Goal: Task Accomplishment & Management: Use online tool/utility

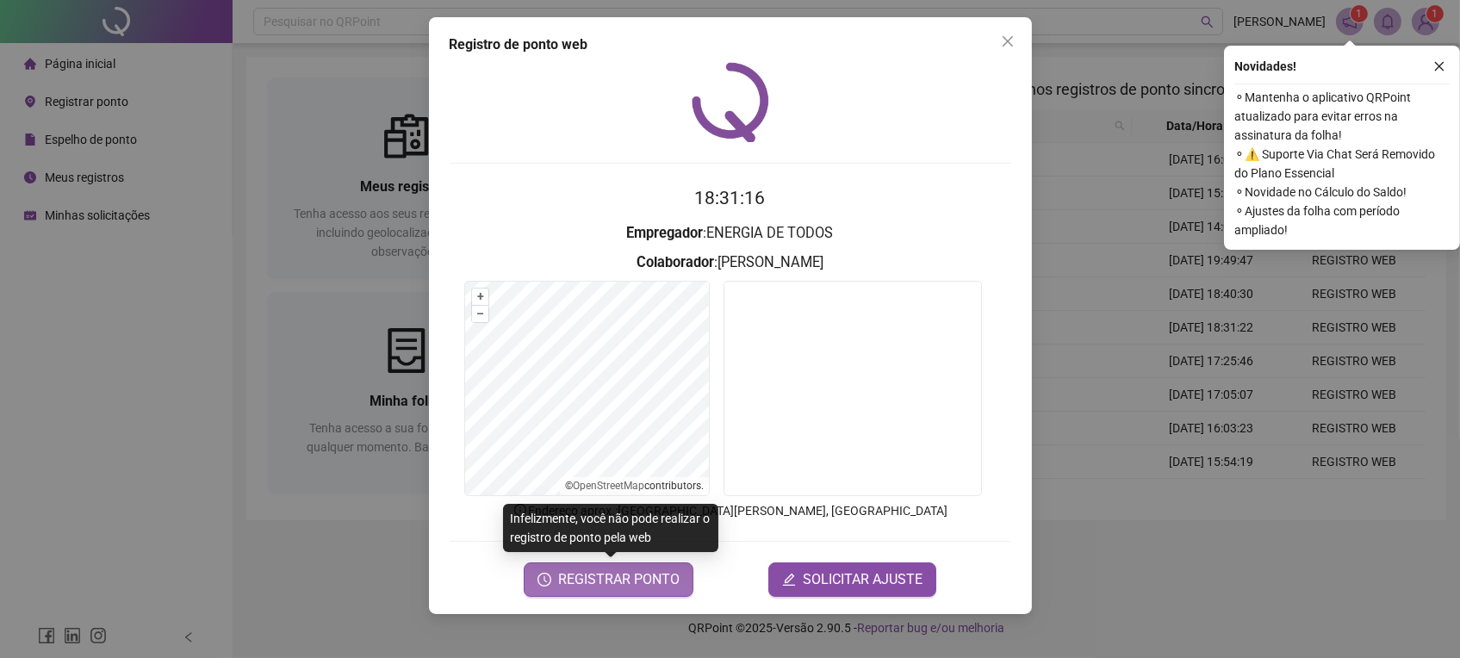
click at [550, 583] on icon "clock-circle" at bounding box center [544, 580] width 14 height 14
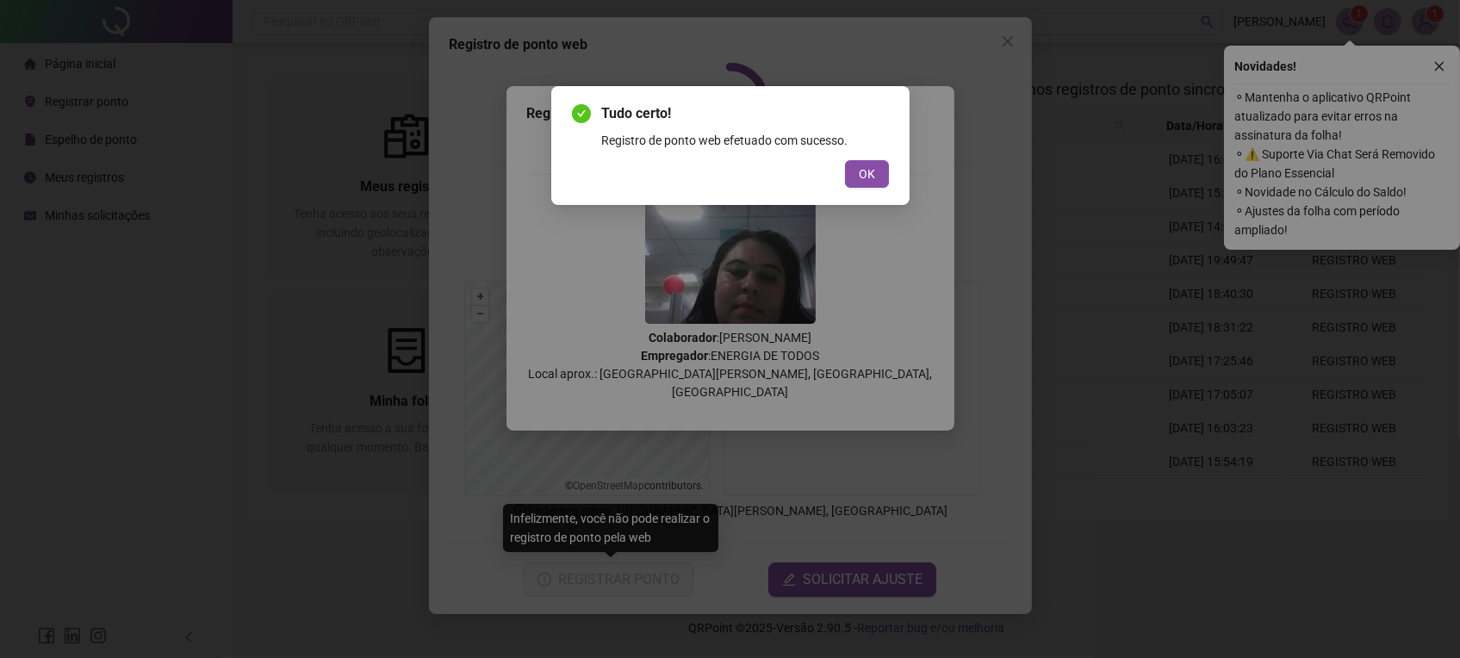
click at [865, 170] on span "OK" at bounding box center [867, 173] width 16 height 19
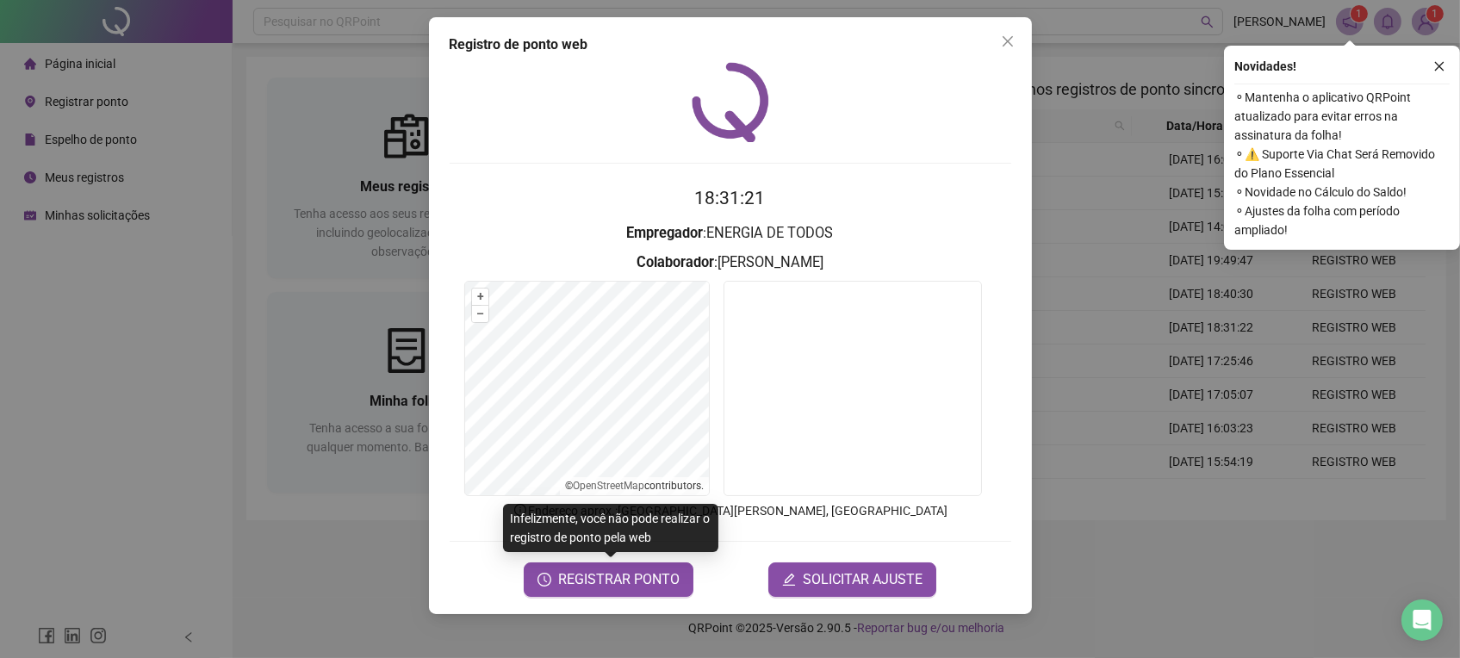
click at [1006, 39] on icon "close" at bounding box center [1008, 41] width 14 height 14
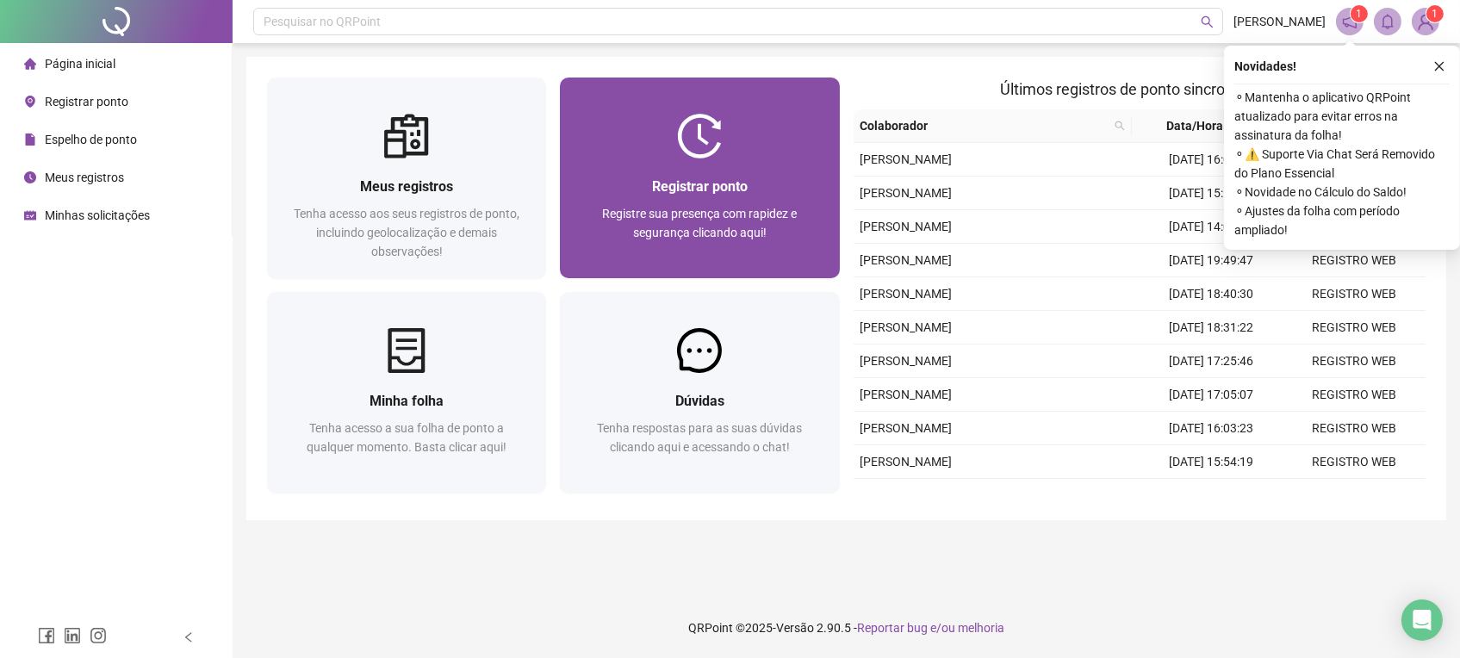
click at [729, 143] on div at bounding box center [699, 136] width 279 height 45
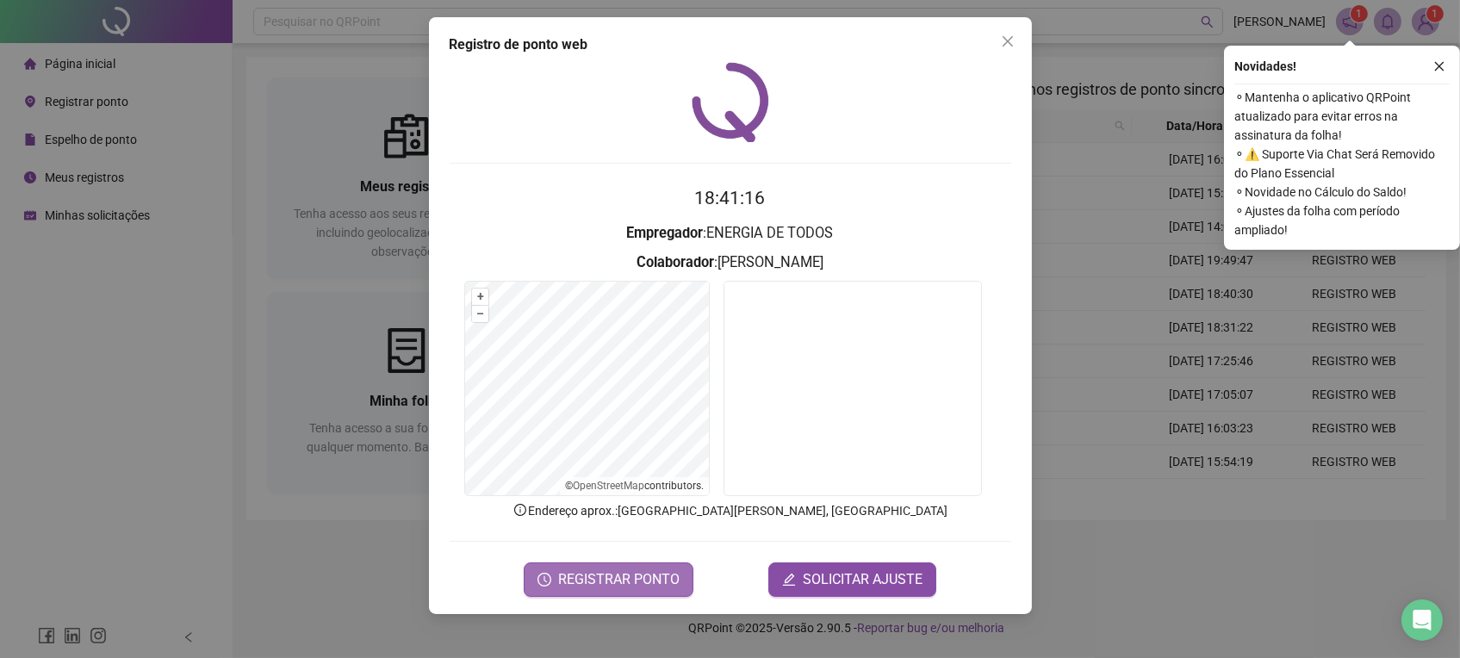
click at [536, 576] on button "REGISTRAR PONTO" at bounding box center [609, 579] width 170 height 34
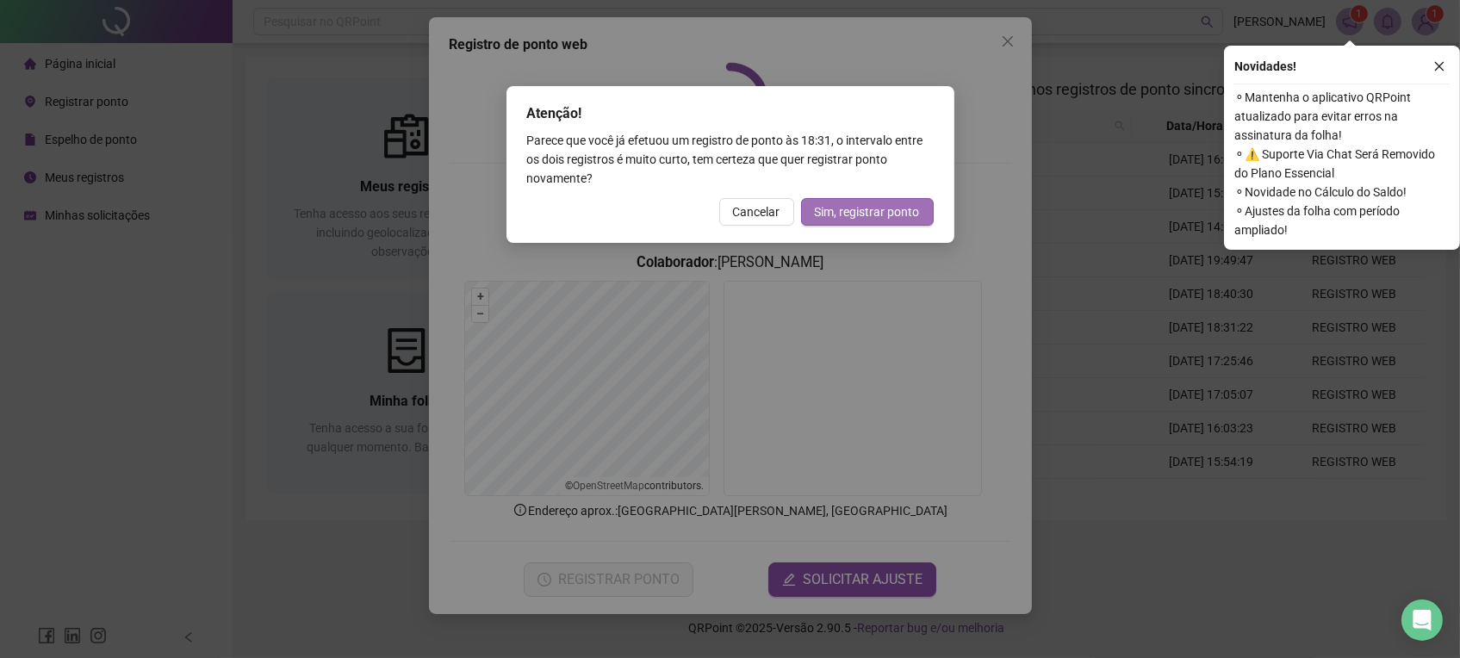
click at [852, 215] on span "Sim, registrar ponto" at bounding box center [867, 211] width 105 height 19
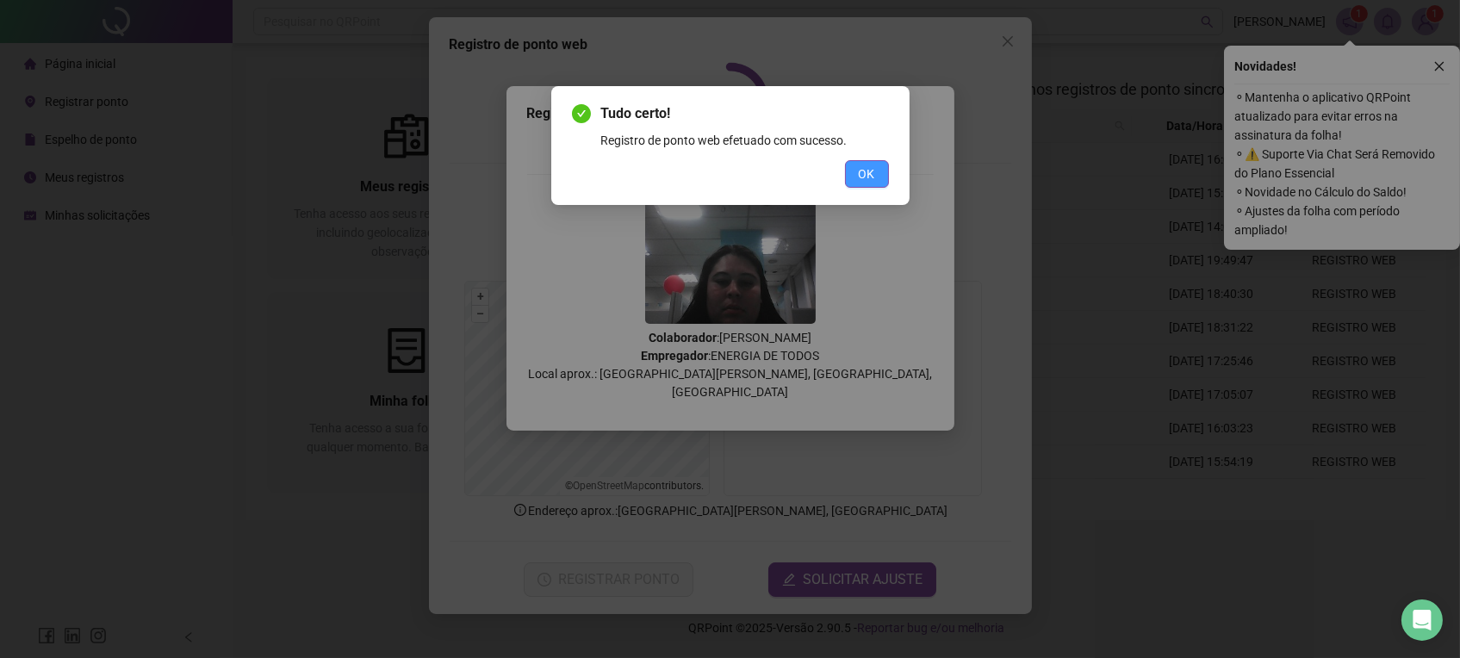
click at [853, 166] on button "OK" at bounding box center [867, 174] width 44 height 28
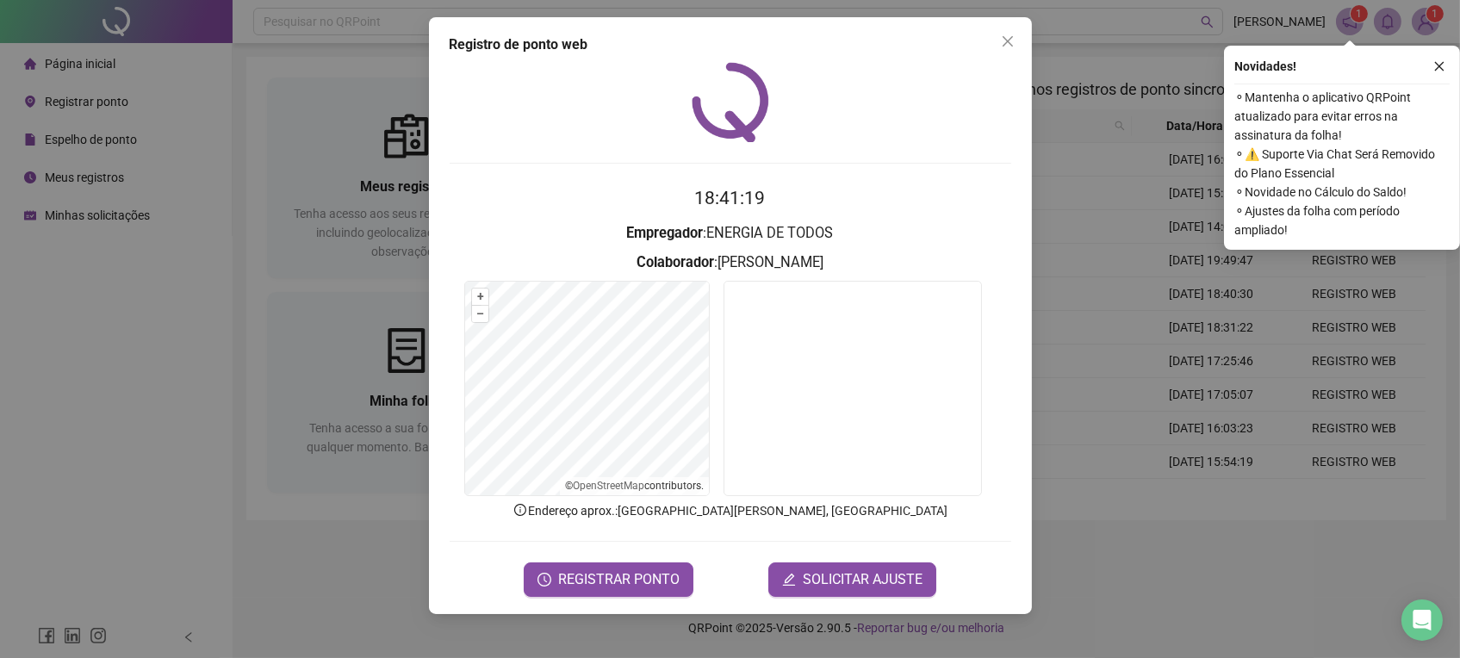
click at [1015, 40] on span "Close" at bounding box center [1008, 41] width 28 height 14
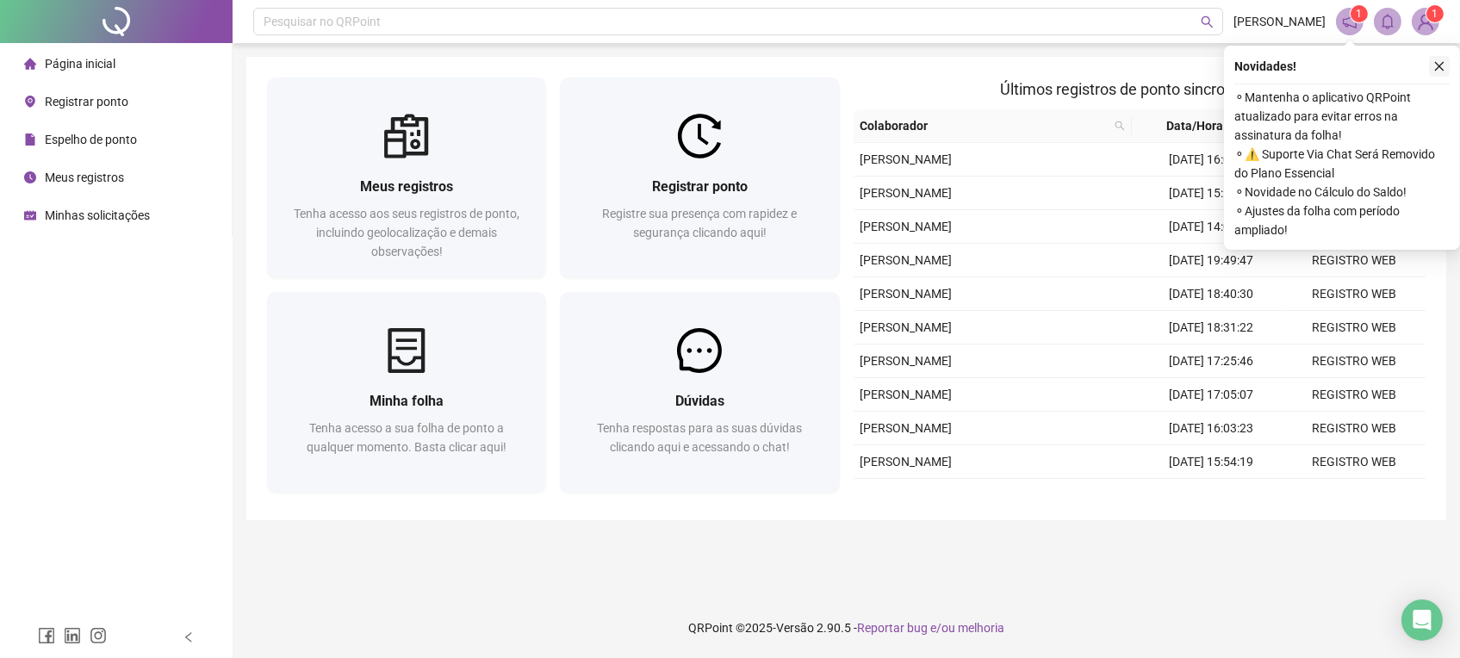
click at [1439, 59] on button "button" at bounding box center [1439, 66] width 21 height 21
